Goal: Information Seeking & Learning: Learn about a topic

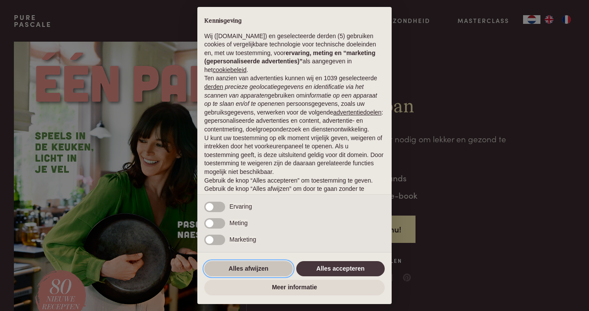
click at [253, 268] on button "Alles afwijzen" at bounding box center [248, 269] width 88 height 16
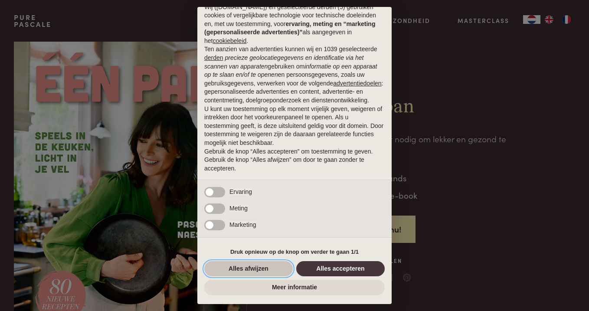
click at [254, 268] on button "Alles afwijzen" at bounding box center [248, 269] width 88 height 16
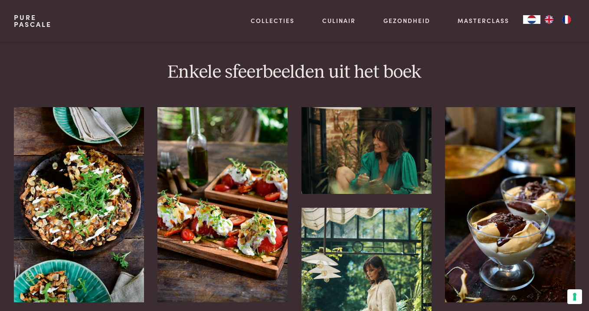
scroll to position [1695, 0]
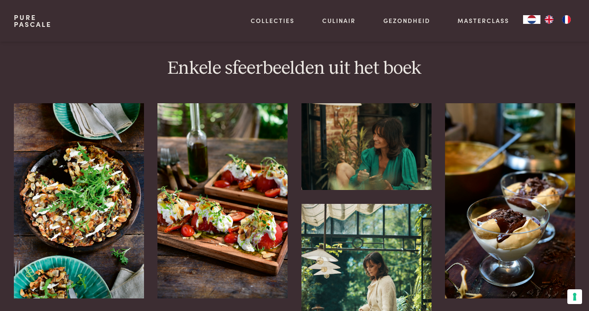
click at [92, 214] on img at bounding box center [79, 200] width 130 height 195
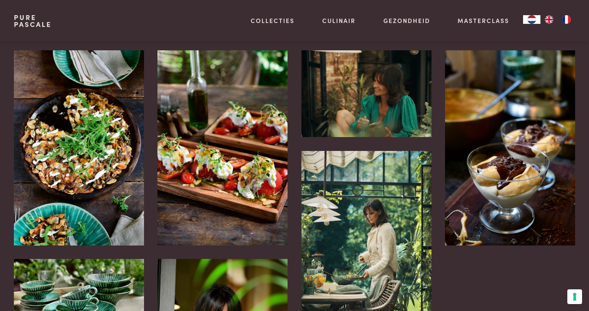
scroll to position [1745, 0]
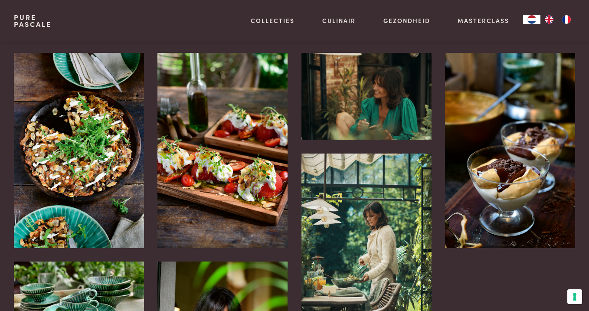
click at [495, 183] on img at bounding box center [510, 150] width 130 height 195
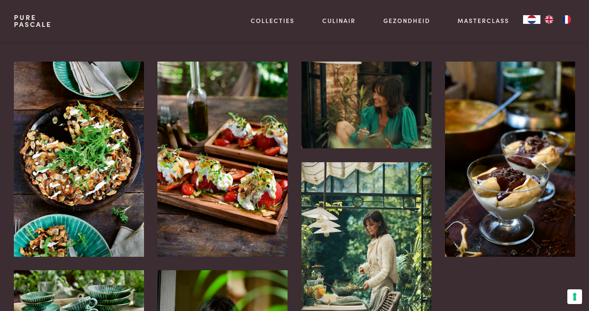
scroll to position [1732, 0]
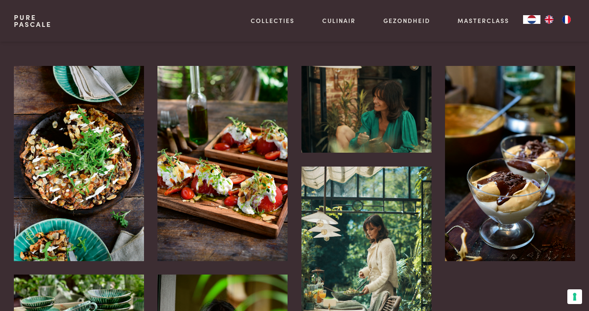
click at [79, 168] on img at bounding box center [79, 163] width 130 height 195
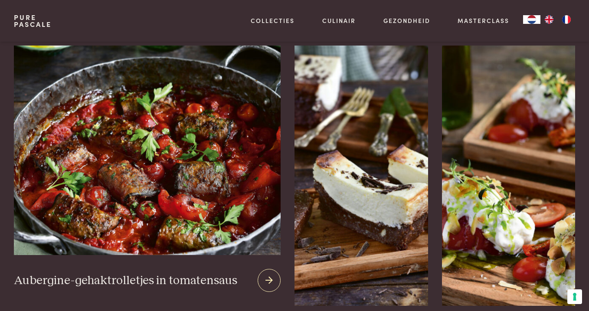
scroll to position [1116, 0]
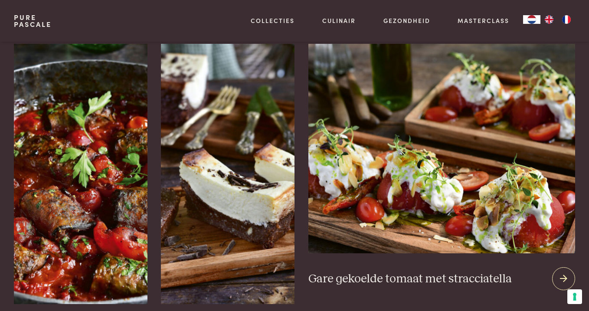
click at [564, 272] on icon at bounding box center [563, 278] width 7 height 13
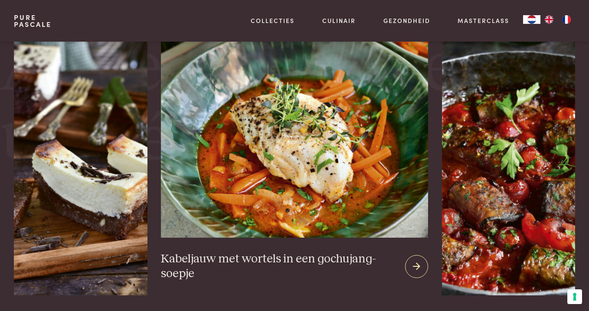
scroll to position [1477, 0]
click at [313, 167] on img at bounding box center [294, 136] width 267 height 202
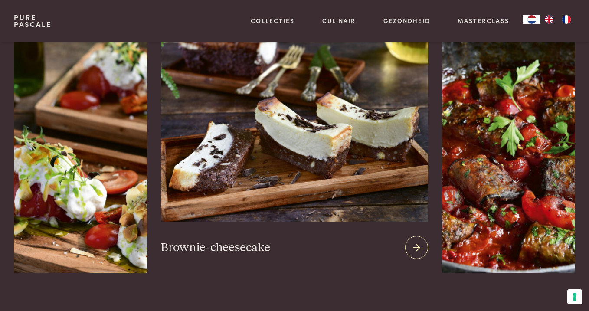
scroll to position [1529, 0]
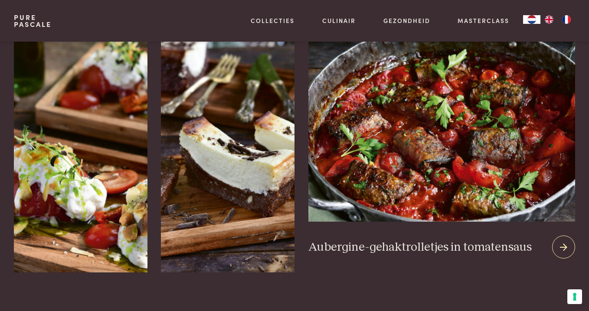
click at [492, 128] on img at bounding box center [441, 116] width 267 height 209
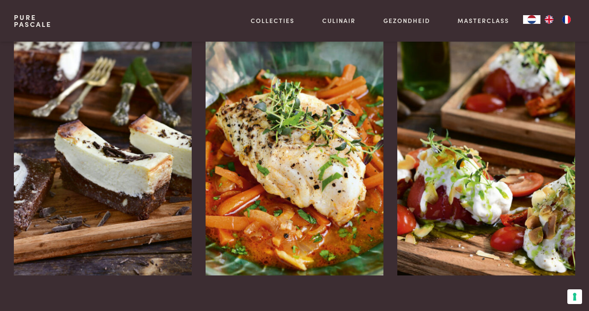
scroll to position [1601, 0]
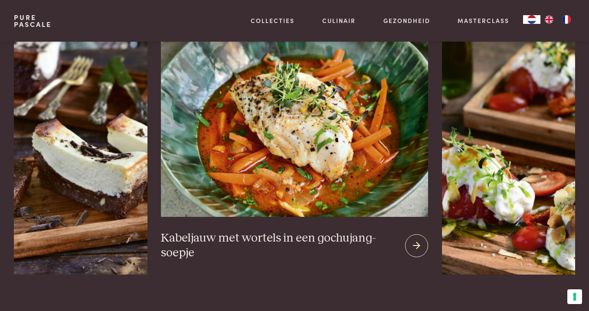
click at [86, 160] on img at bounding box center [81, 144] width 134 height 260
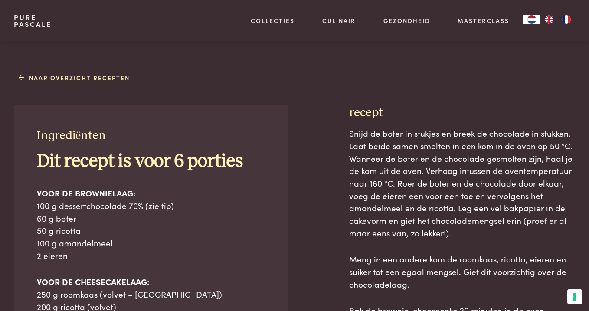
scroll to position [223, 0]
